Goal: Answer question/provide support

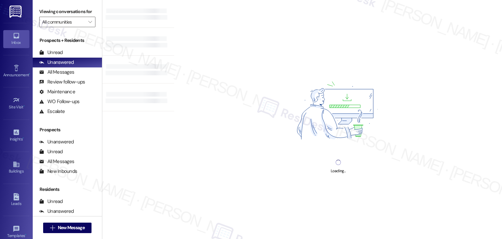
click at [282, 62] on div "Loading..." at bounding box center [338, 119] width 328 height 239
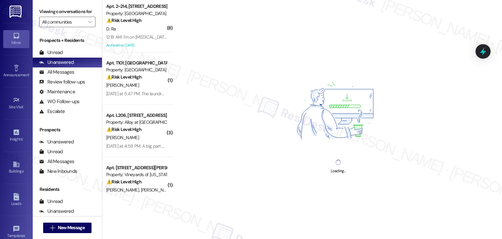
click at [288, 52] on div "Loading..." at bounding box center [338, 119] width 328 height 239
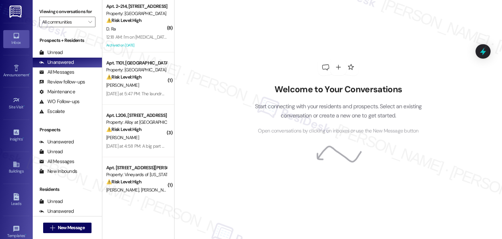
click at [261, 52] on div "Welcome to Your Conversations Start connecting with your residents and prospect…" at bounding box center [338, 97] width 196 height 191
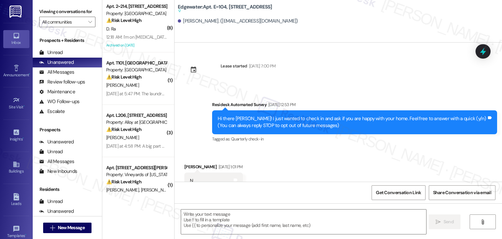
type textarea "Fetching suggested responses. Please feel free to read through the conversation…"
